Goal: Transaction & Acquisition: Purchase product/service

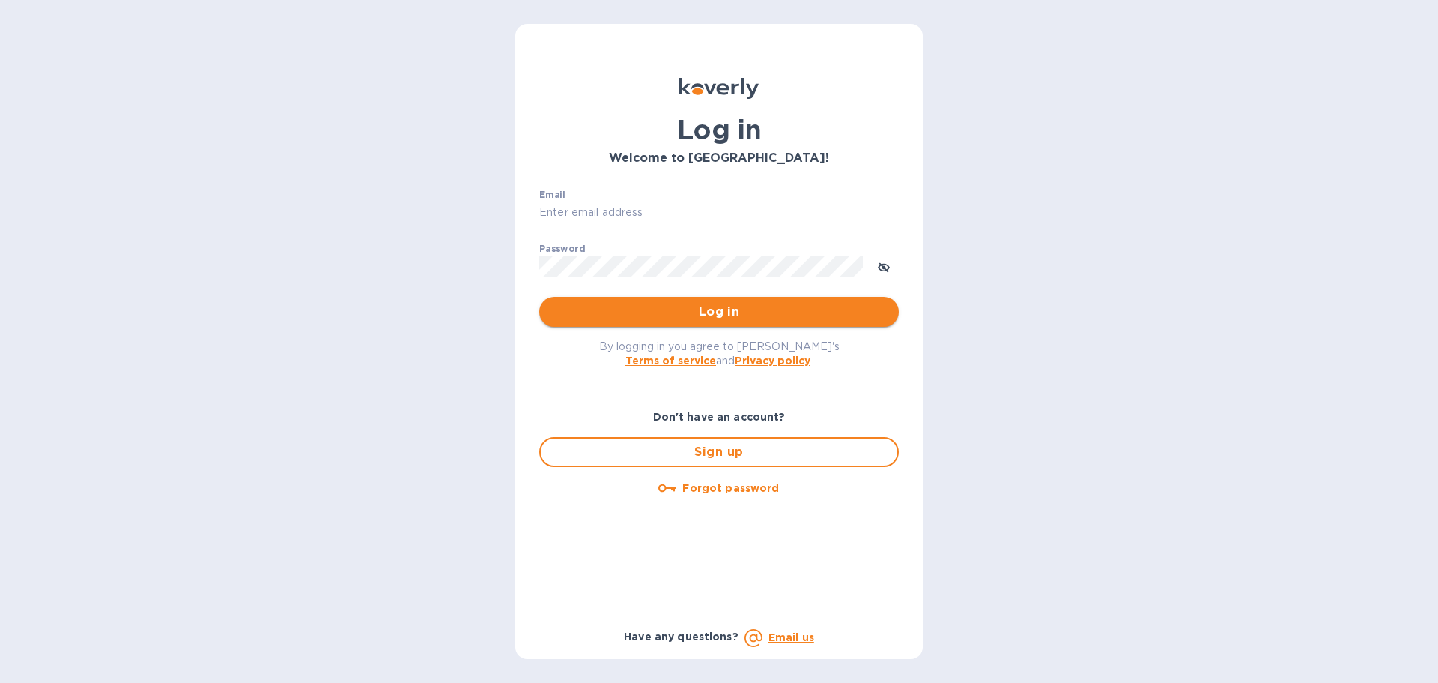
type input "[PERSON_NAME][EMAIL_ADDRESS][DOMAIN_NAME]"
click at [729, 317] on span "Log in" at bounding box center [719, 312] width 336 height 18
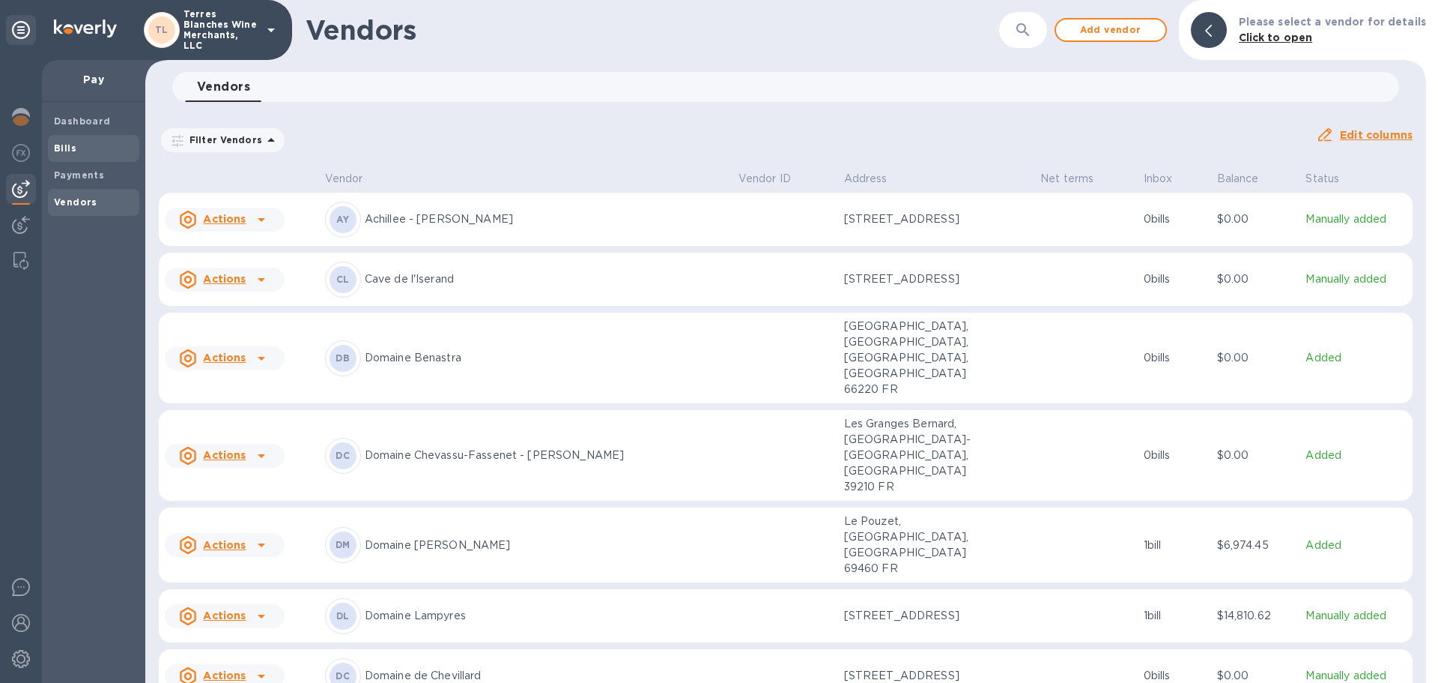
click at [67, 150] on b "Bills" at bounding box center [65, 147] width 22 height 11
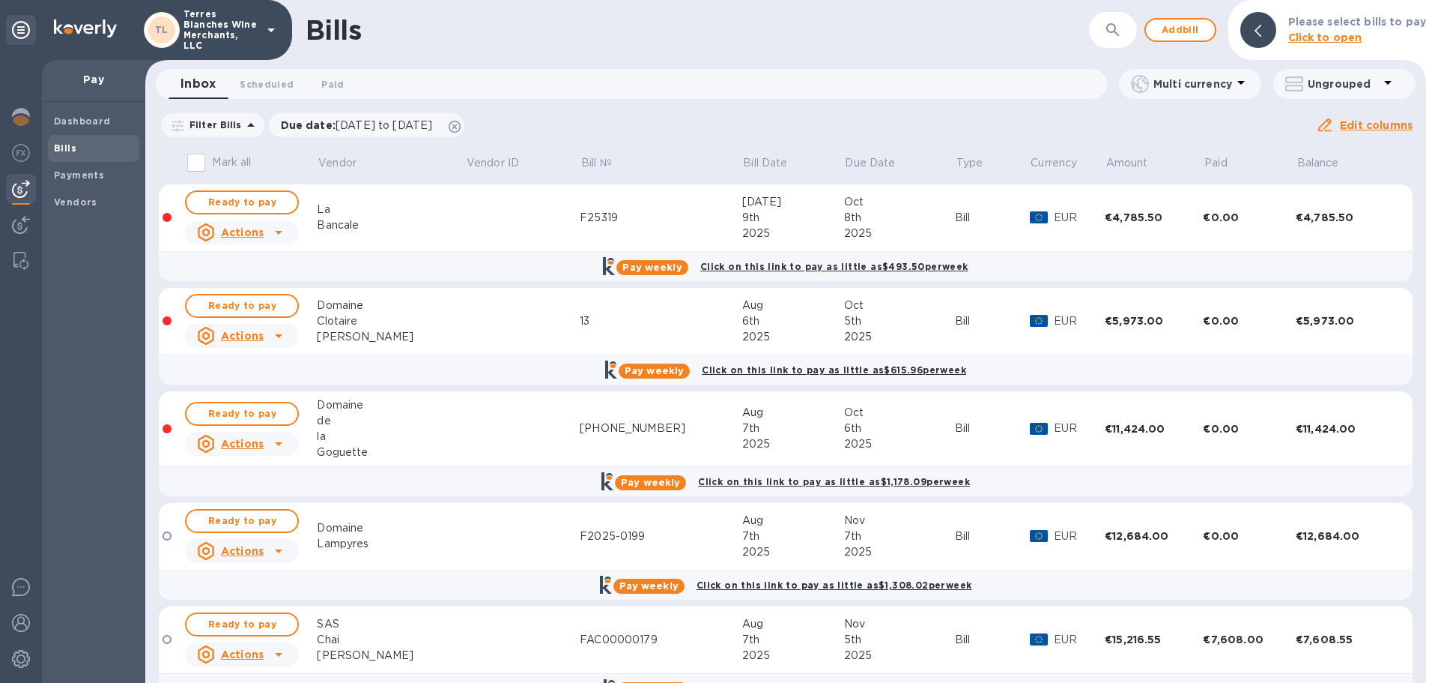
click at [415, 312] on div "Domaine" at bounding box center [391, 305] width 148 height 16
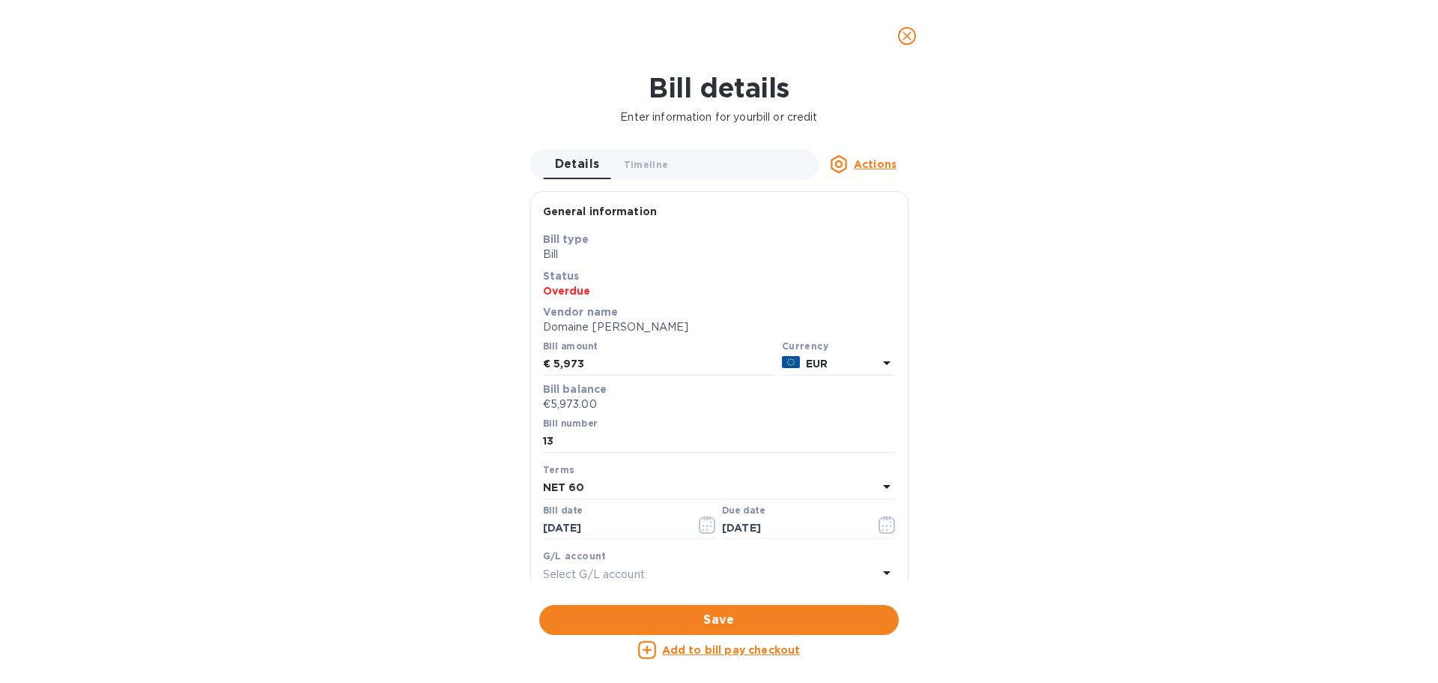
click at [909, 31] on icon "close" at bounding box center [907, 35] width 15 height 15
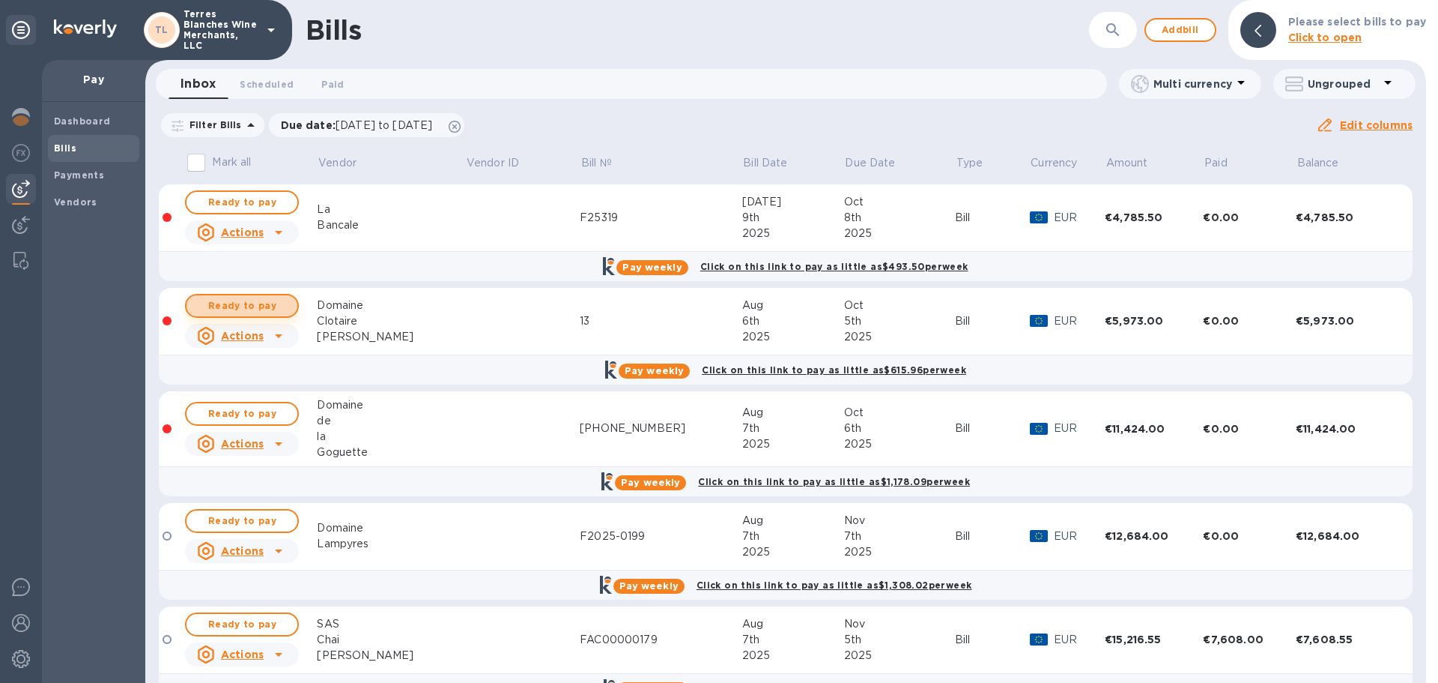
click at [220, 306] on span "Ready to pay" at bounding box center [242, 306] width 87 height 18
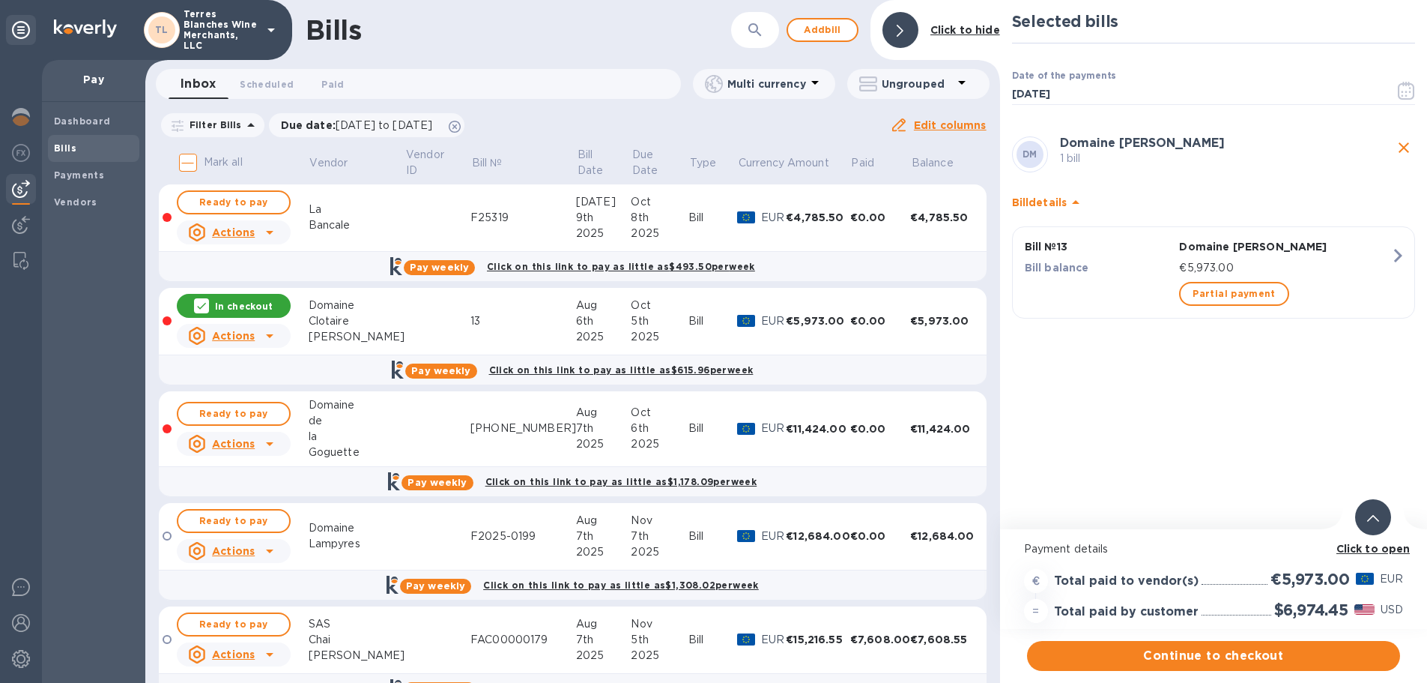
click at [1379, 546] on b "Click to open" at bounding box center [1374, 548] width 74 height 12
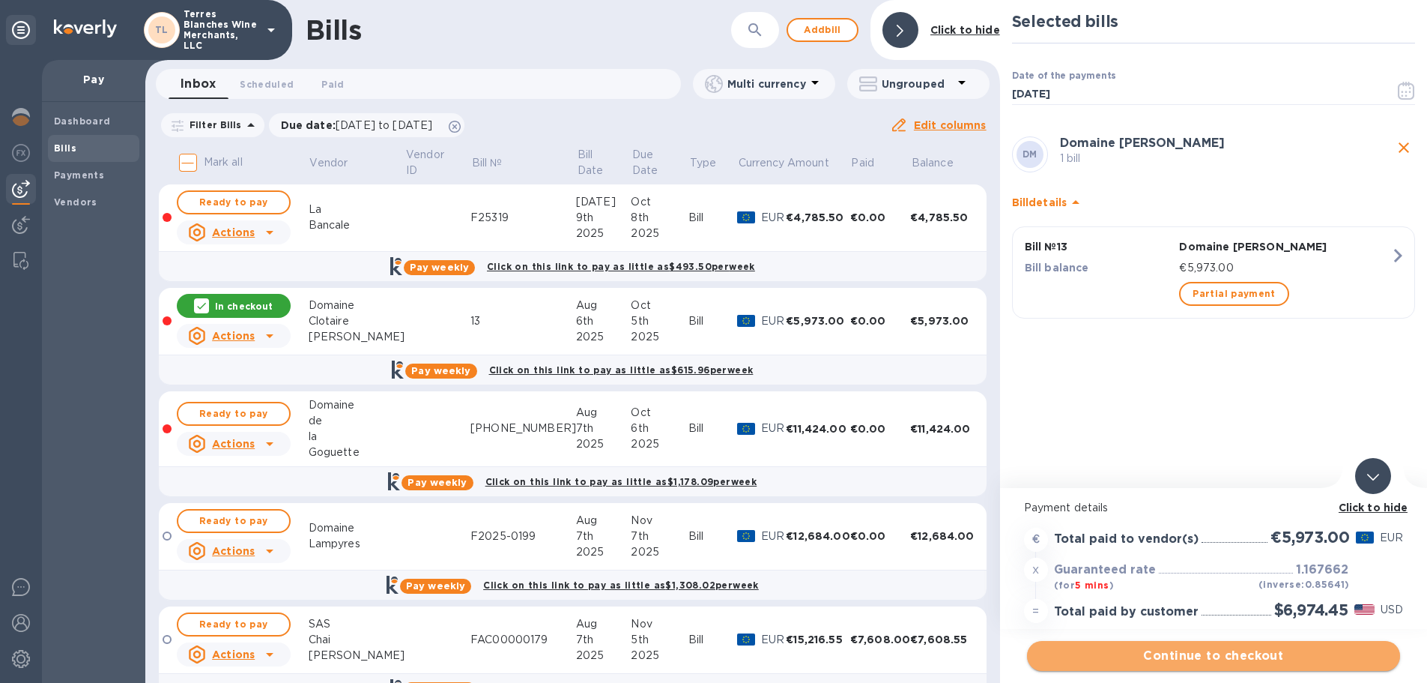
click at [1203, 653] on span "Continue to checkout" at bounding box center [1213, 656] width 349 height 18
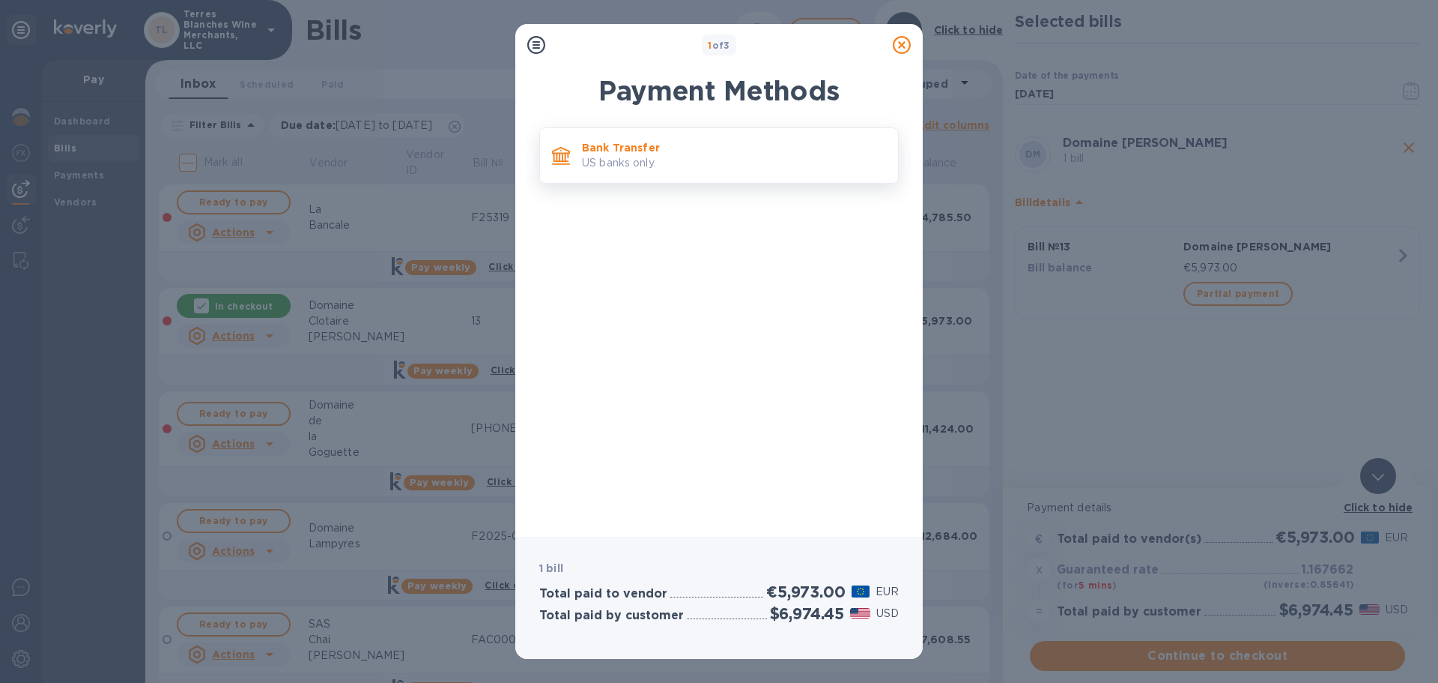
click at [685, 148] on p "Bank Transfer" at bounding box center [734, 147] width 304 height 15
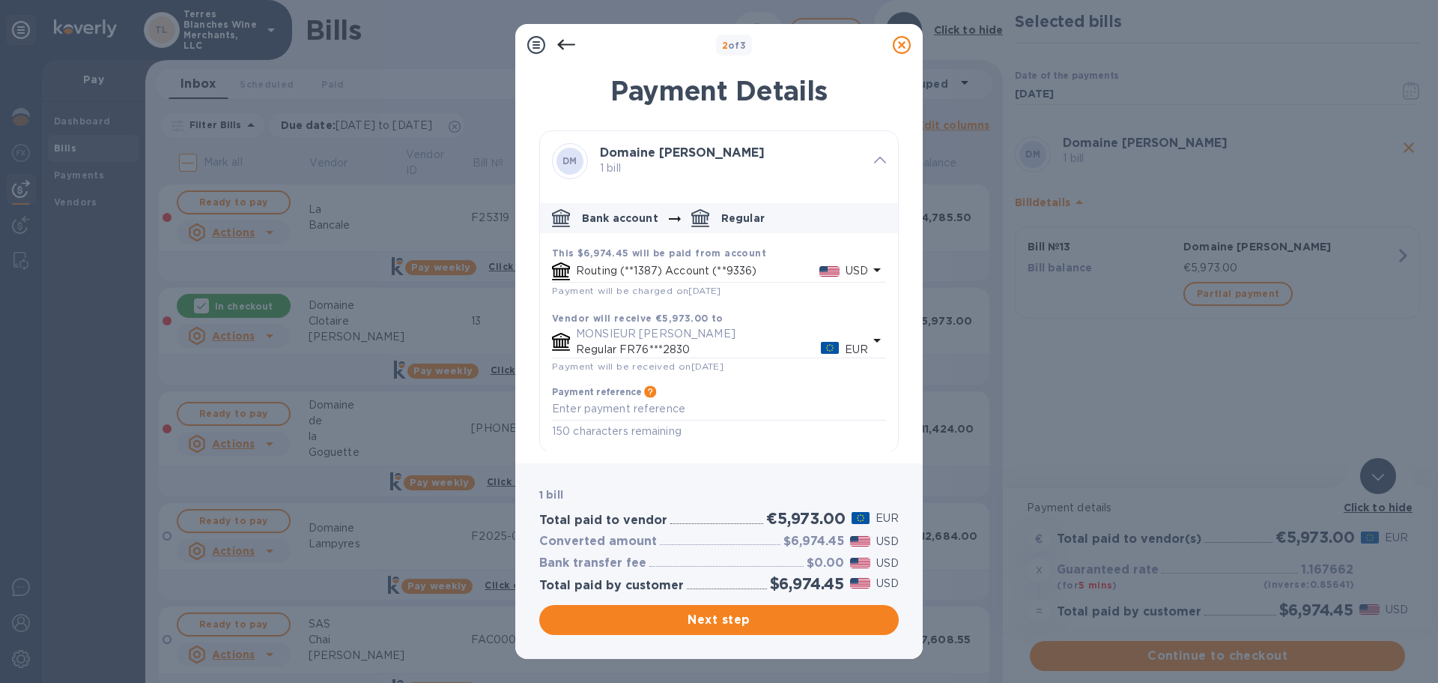
click at [873, 346] on icon "default-method" at bounding box center [877, 340] width 18 height 18
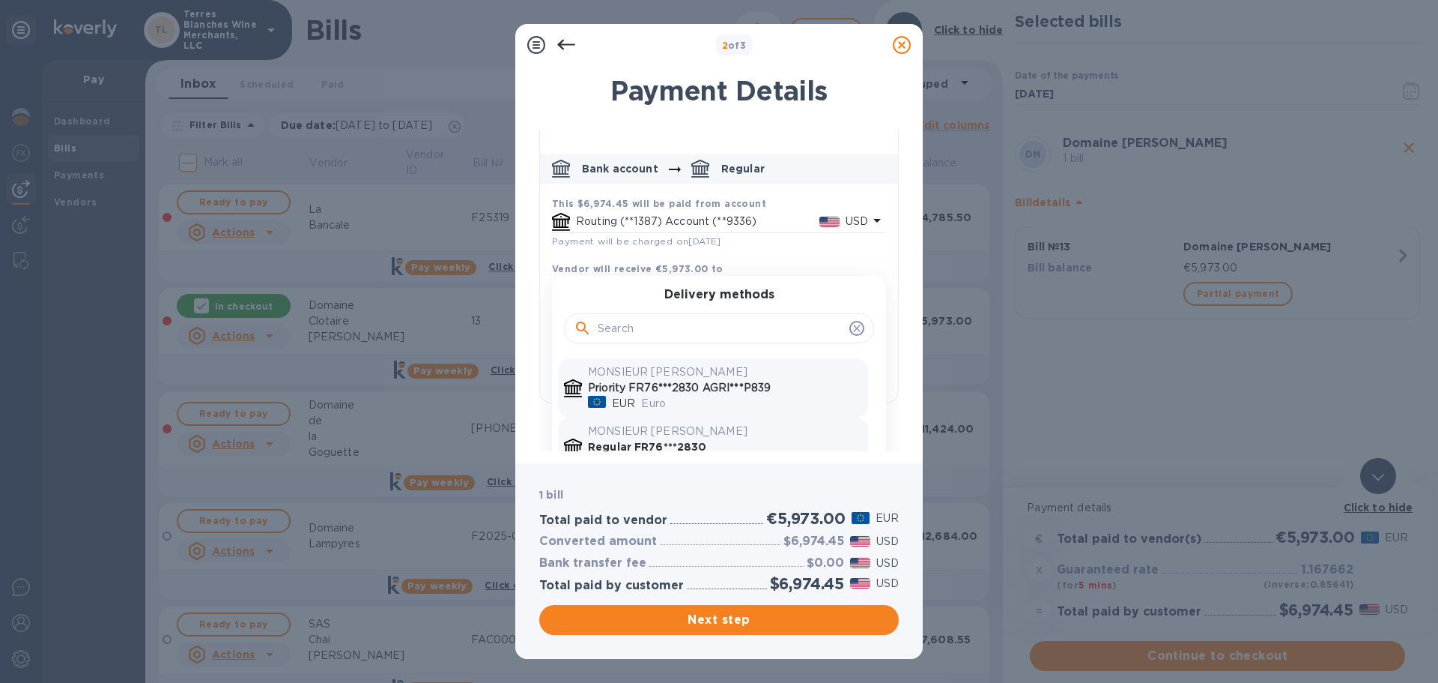
scroll to position [75, 0]
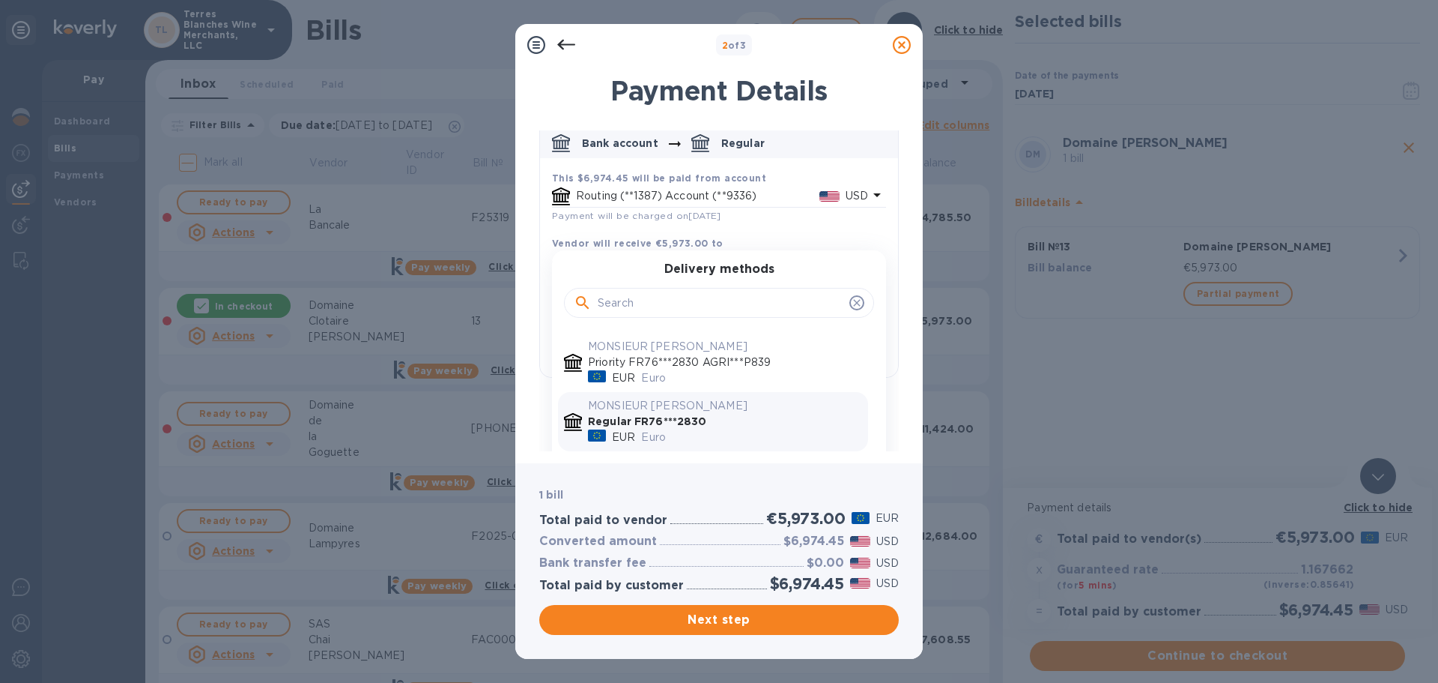
click at [851, 297] on icon "default-method" at bounding box center [857, 303] width 12 height 12
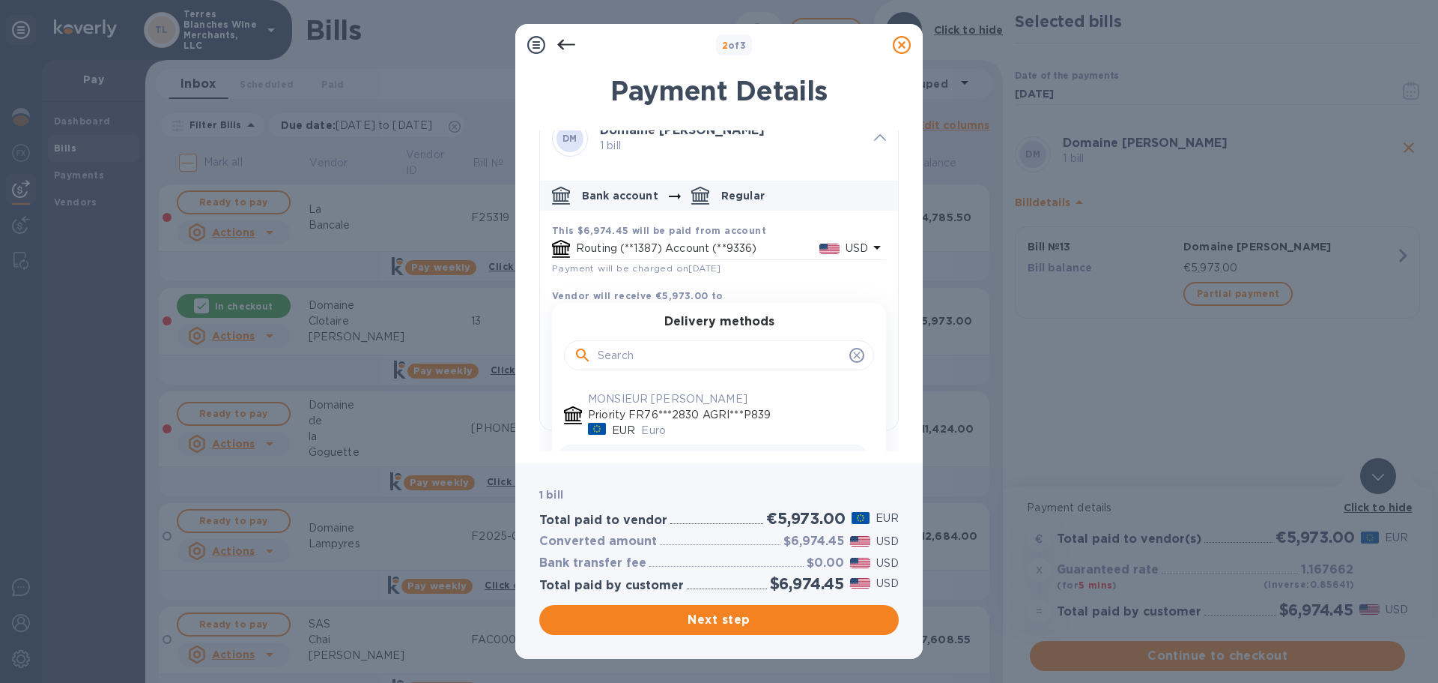
scroll to position [0, 0]
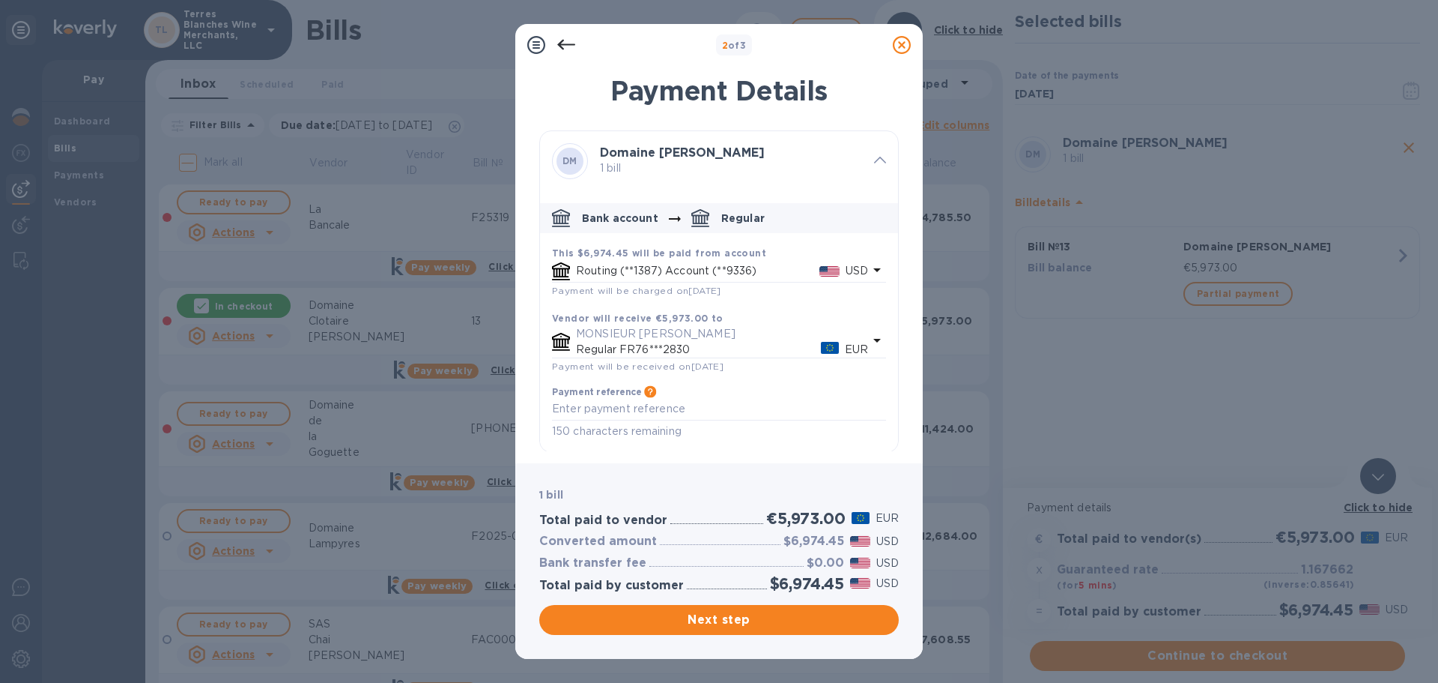
click at [853, 97] on h1 "Payment Details" at bounding box center [719, 90] width 360 height 31
click at [870, 342] on icon "default-method" at bounding box center [877, 339] width 18 height 18
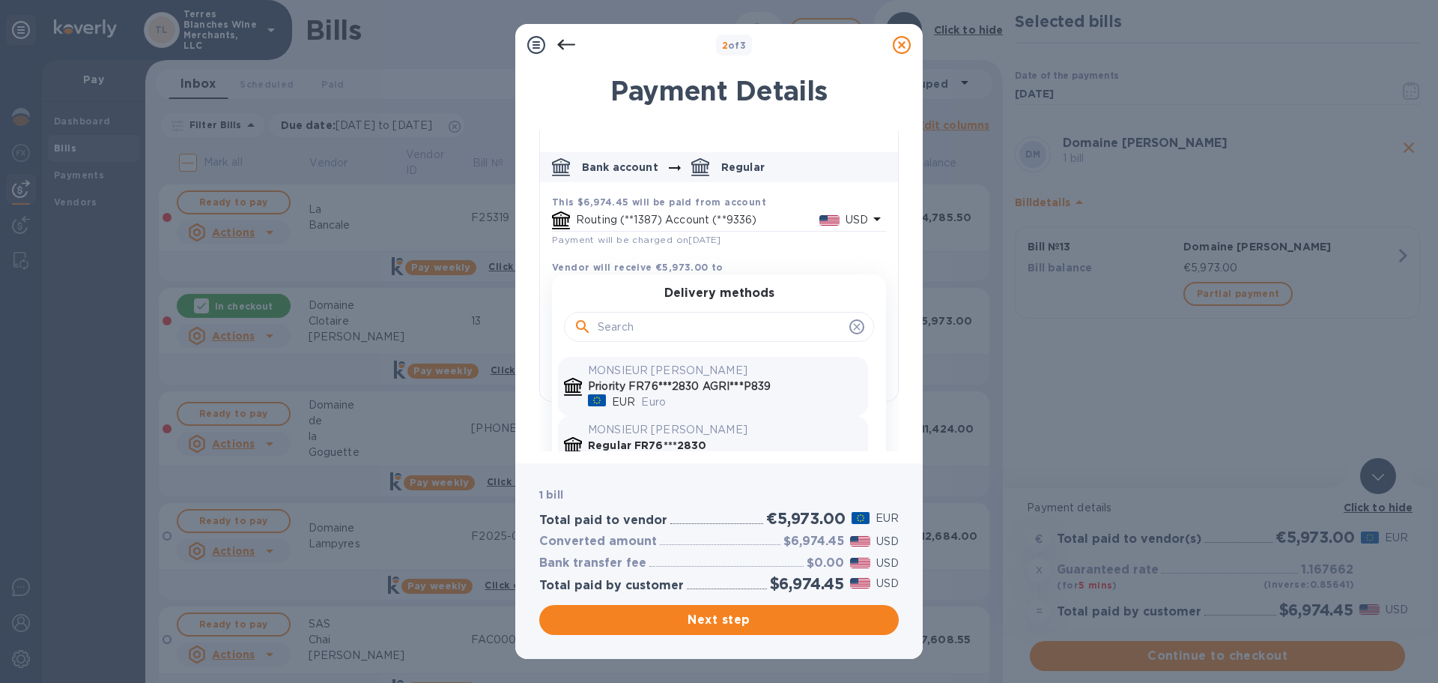
scroll to position [117, 0]
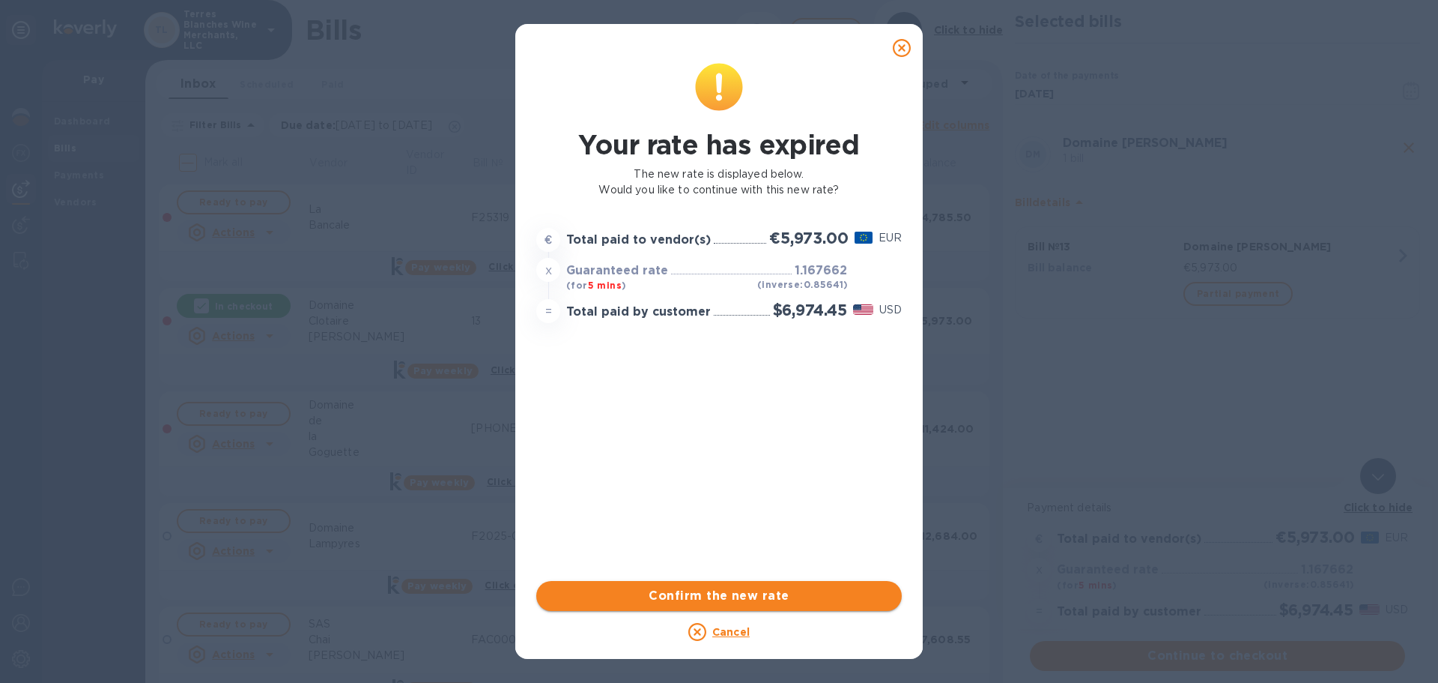
click at [824, 585] on button "Confirm the new rate" at bounding box center [719, 596] width 366 height 30
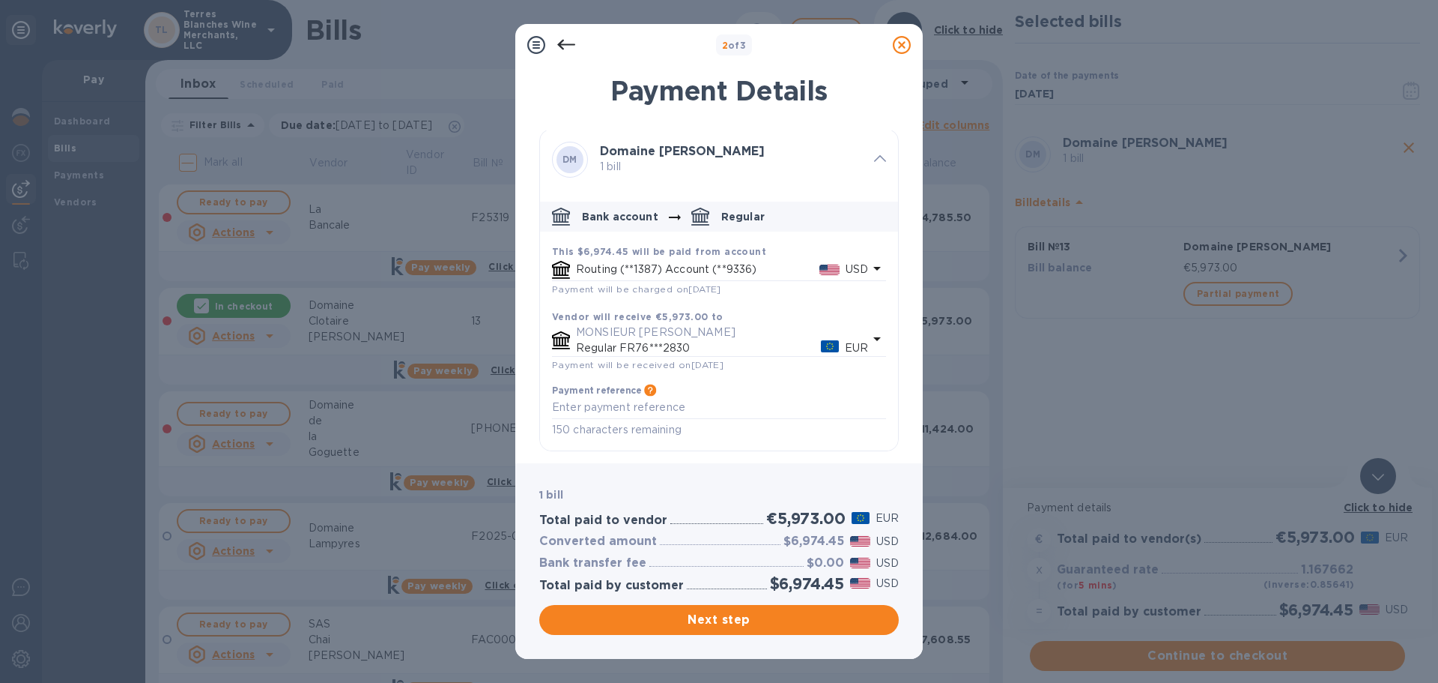
click at [856, 330] on p "MONSIEUR [PERSON_NAME]" at bounding box center [722, 332] width 292 height 16
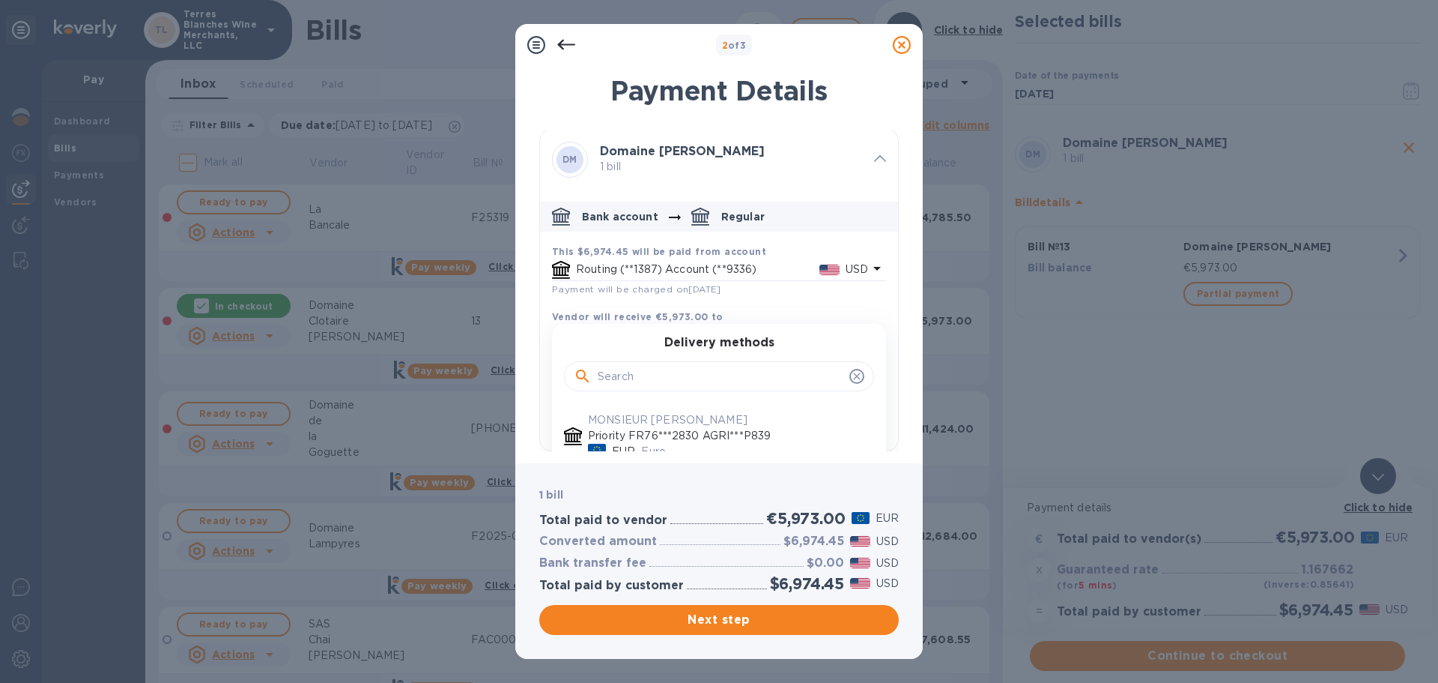
scroll to position [117, 0]
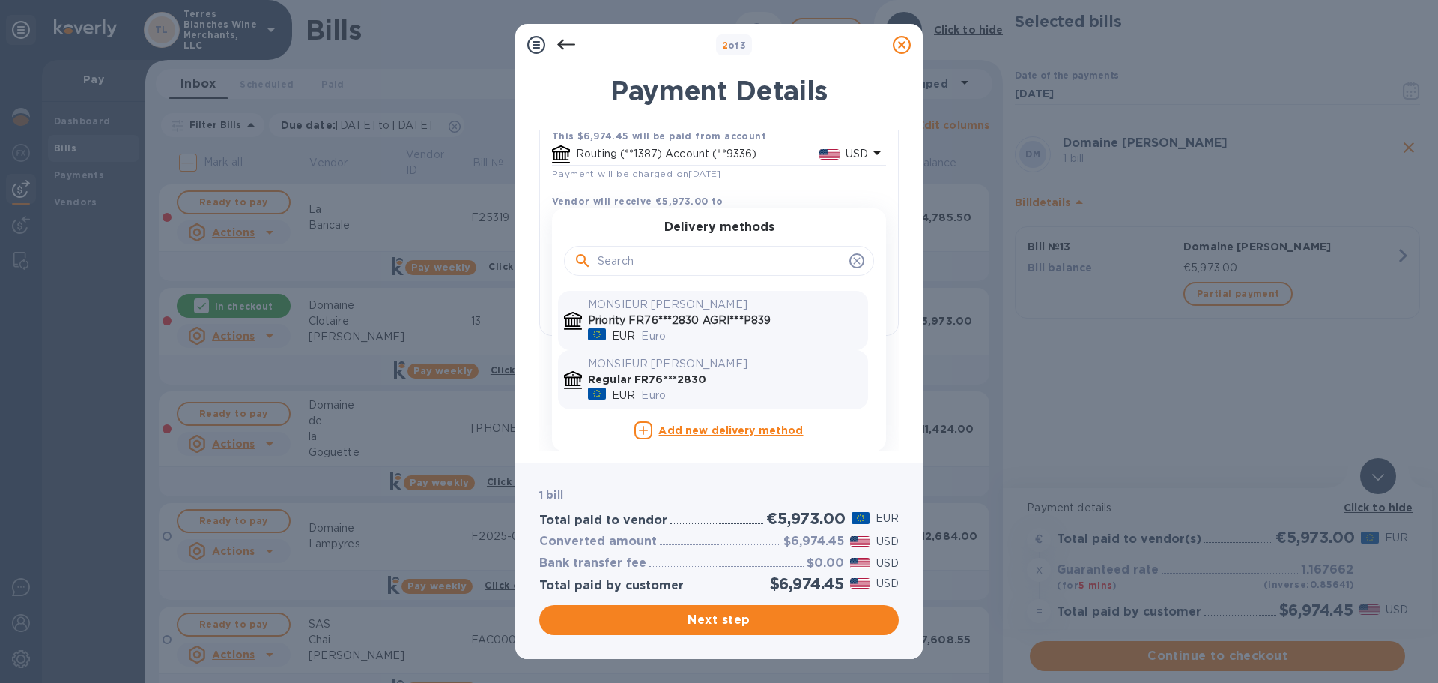
click at [749, 329] on p "Euro" at bounding box center [751, 336] width 221 height 16
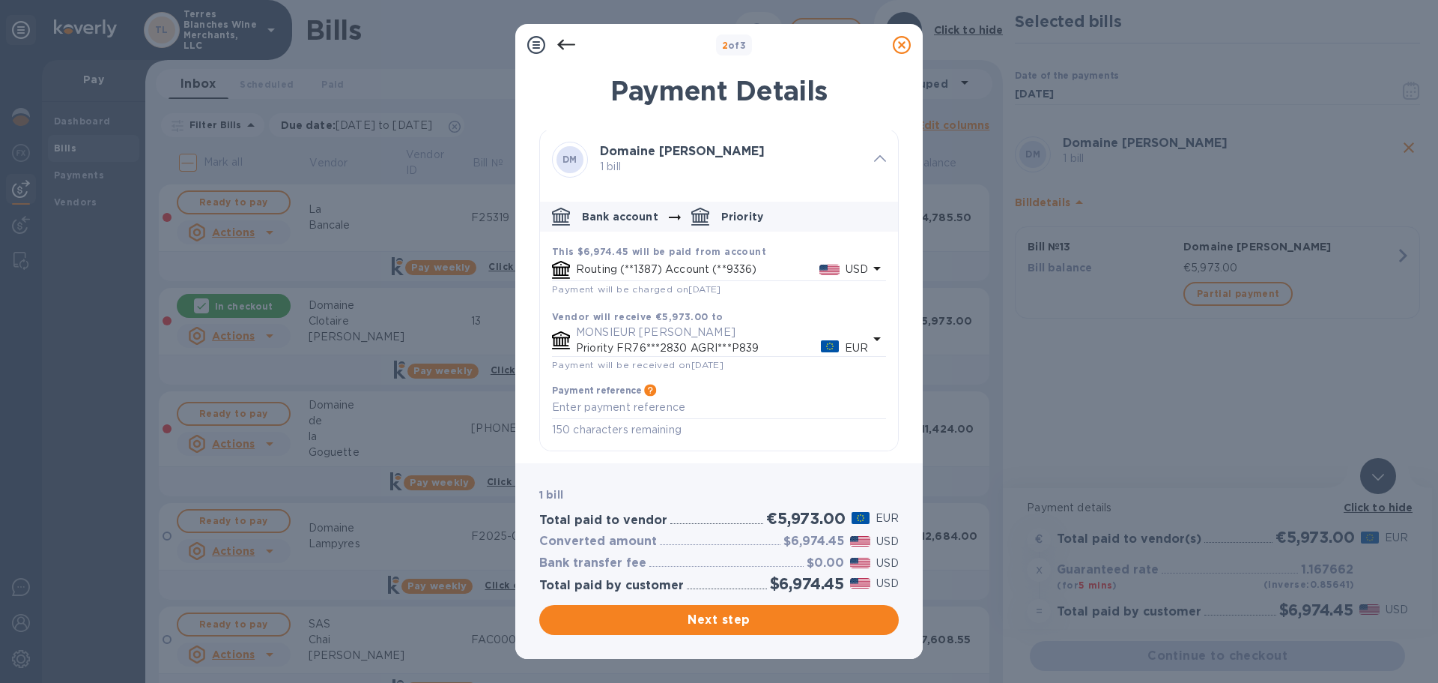
scroll to position [1, 0]
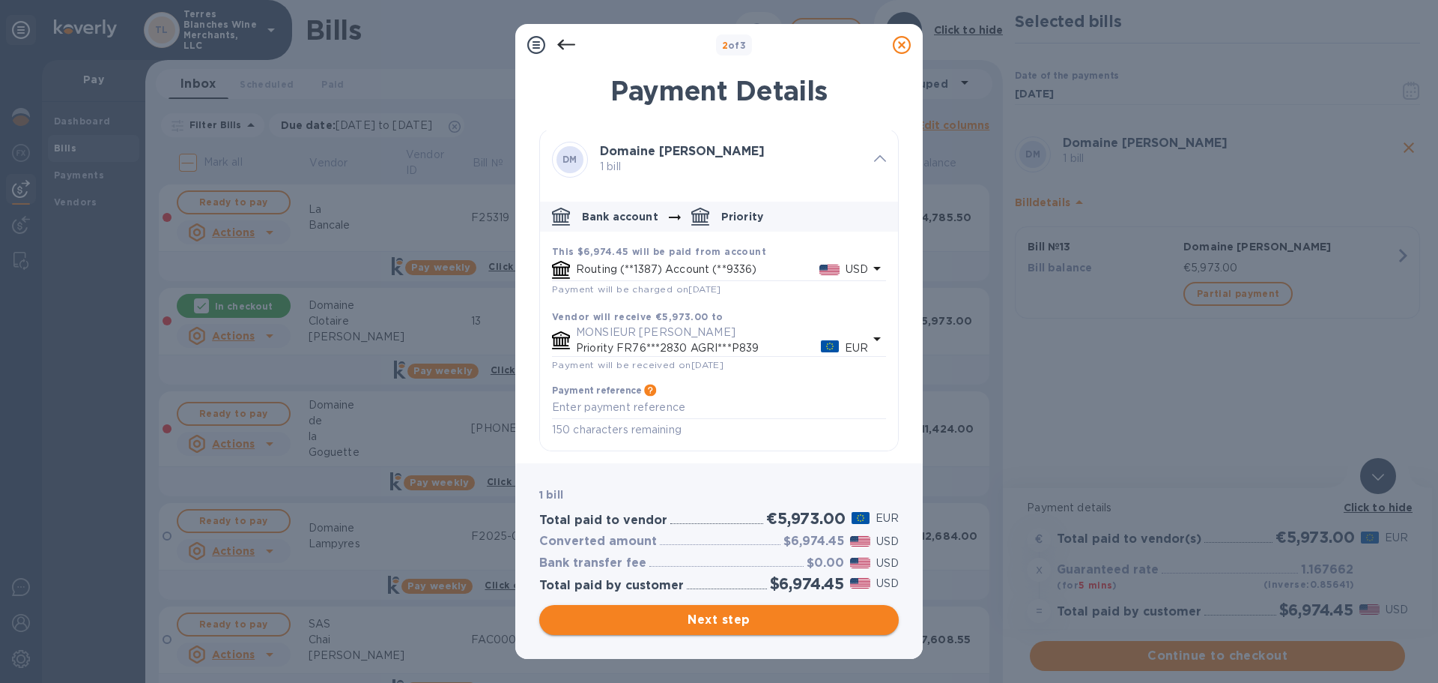
click at [771, 622] on span "Next step" at bounding box center [719, 620] width 336 height 18
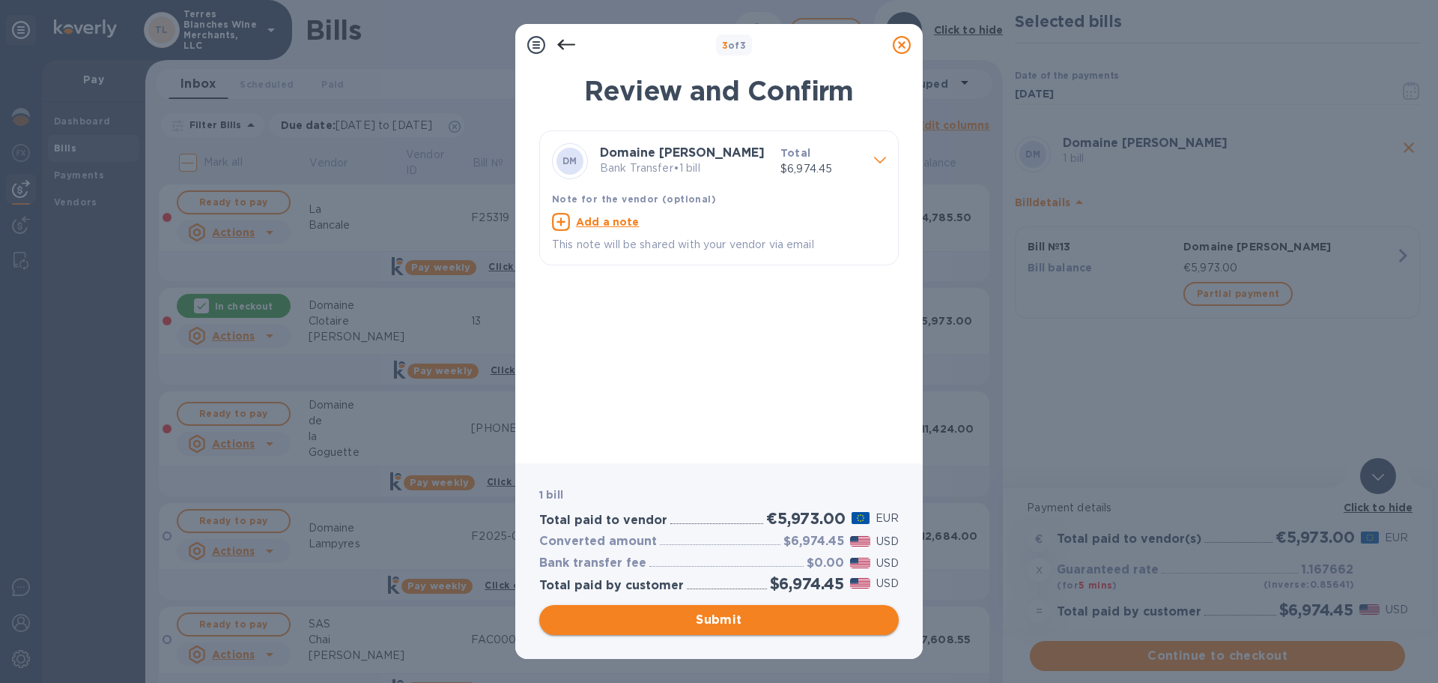
click at [766, 616] on span "Submit" at bounding box center [719, 620] width 336 height 18
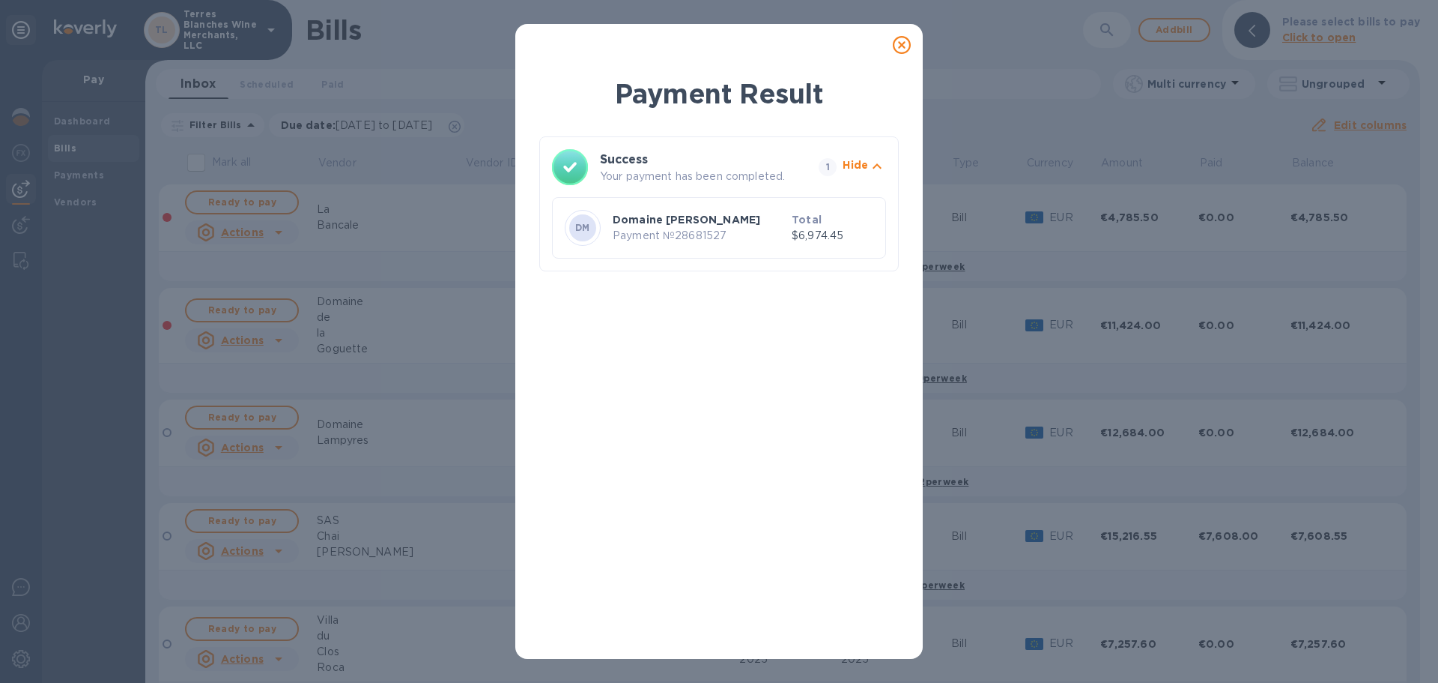
drag, startPoint x: 904, startPoint y: 48, endPoint x: 781, endPoint y: 26, distance: 124.0
click at [904, 48] on icon at bounding box center [902, 45] width 18 height 18
